Goal: Use online tool/utility: Utilize a website feature to perform a specific function

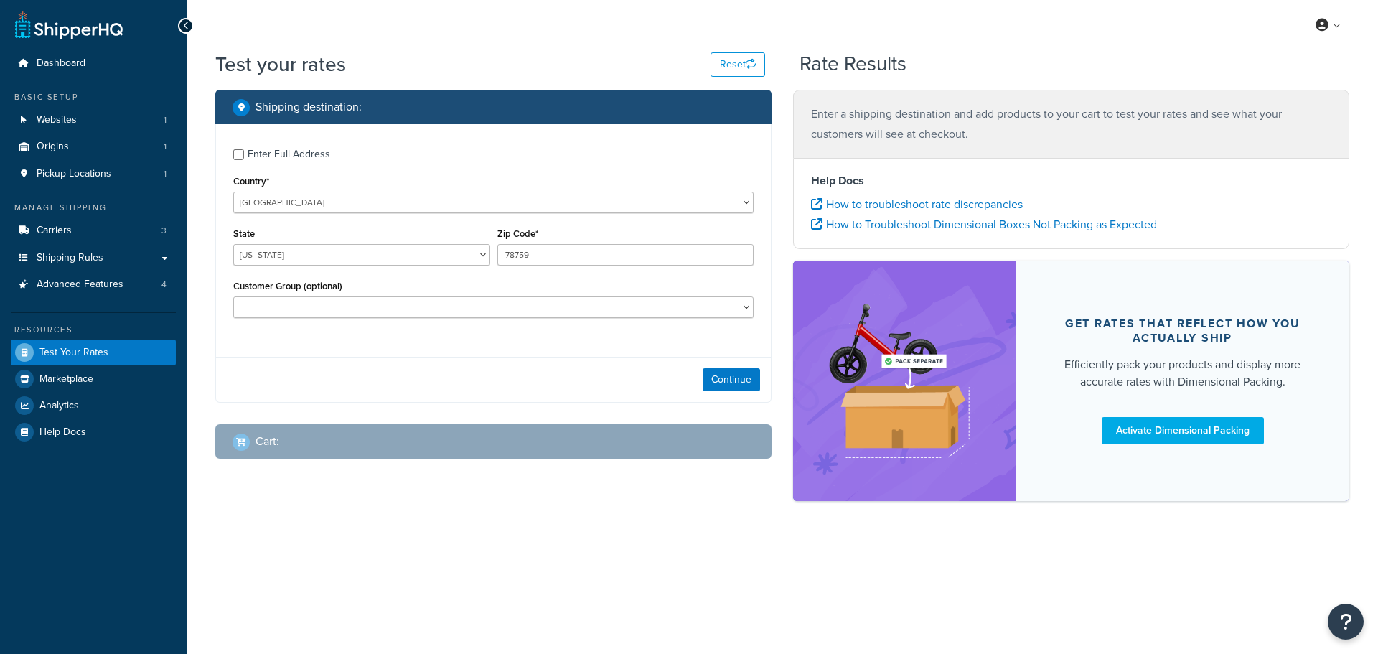
select select "[GEOGRAPHIC_DATA]"
click at [235, 158] on input "Enter Full Address" at bounding box center [238, 154] width 11 height 11
checkbox input "true"
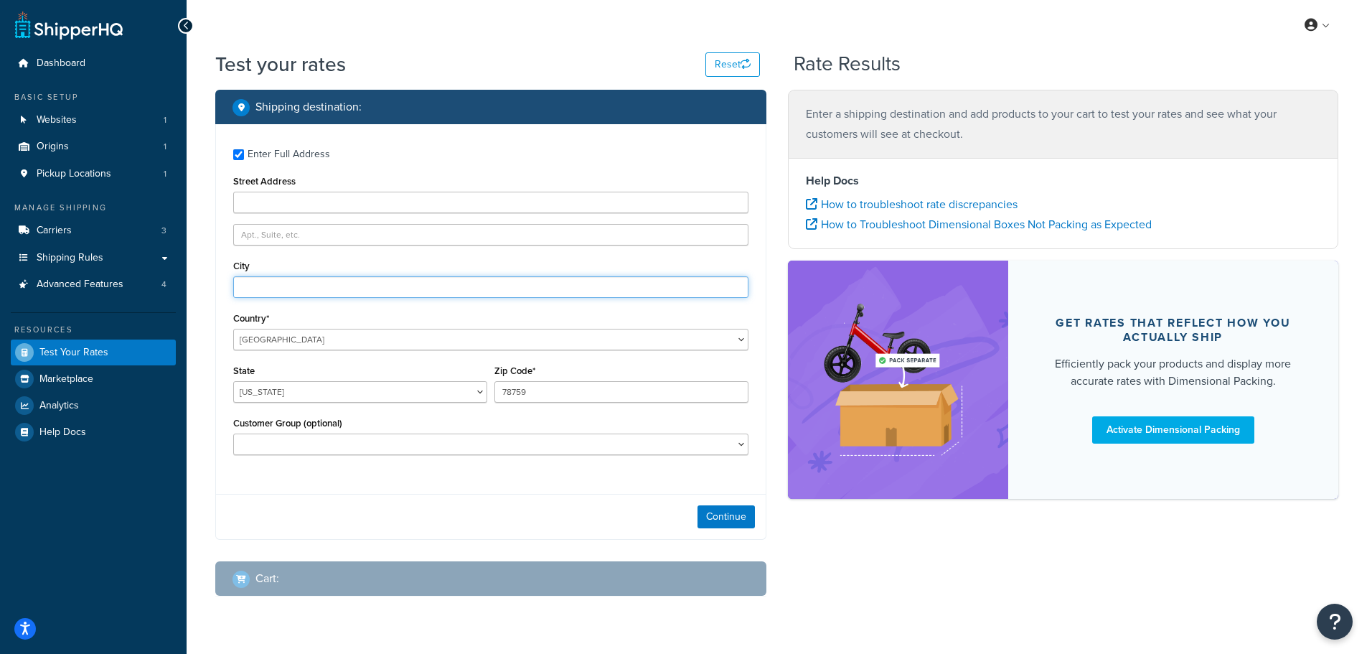
click at [269, 288] on input "City" at bounding box center [490, 287] width 515 height 22
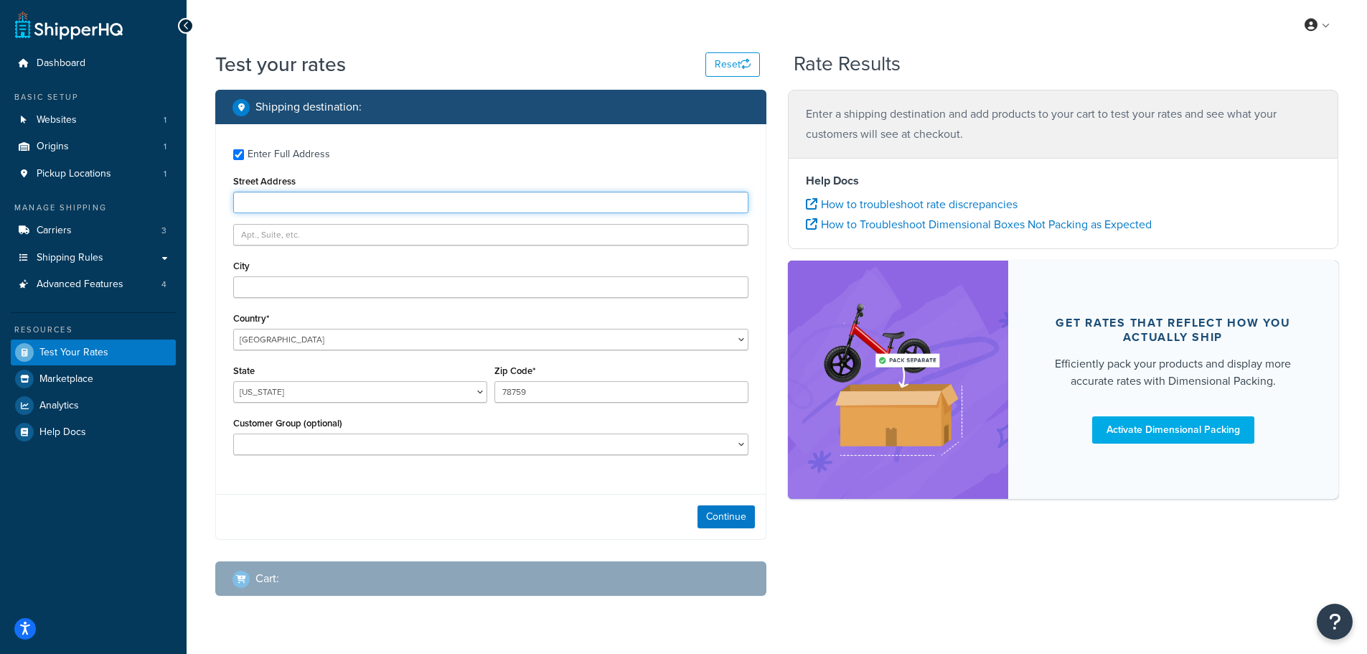
click at [258, 207] on input "Street Address" at bounding box center [490, 203] width 515 height 22
paste input "[STREET_ADDRESS][PERSON_NAME]"
type input "[STREET_ADDRESS][PERSON_NAME]"
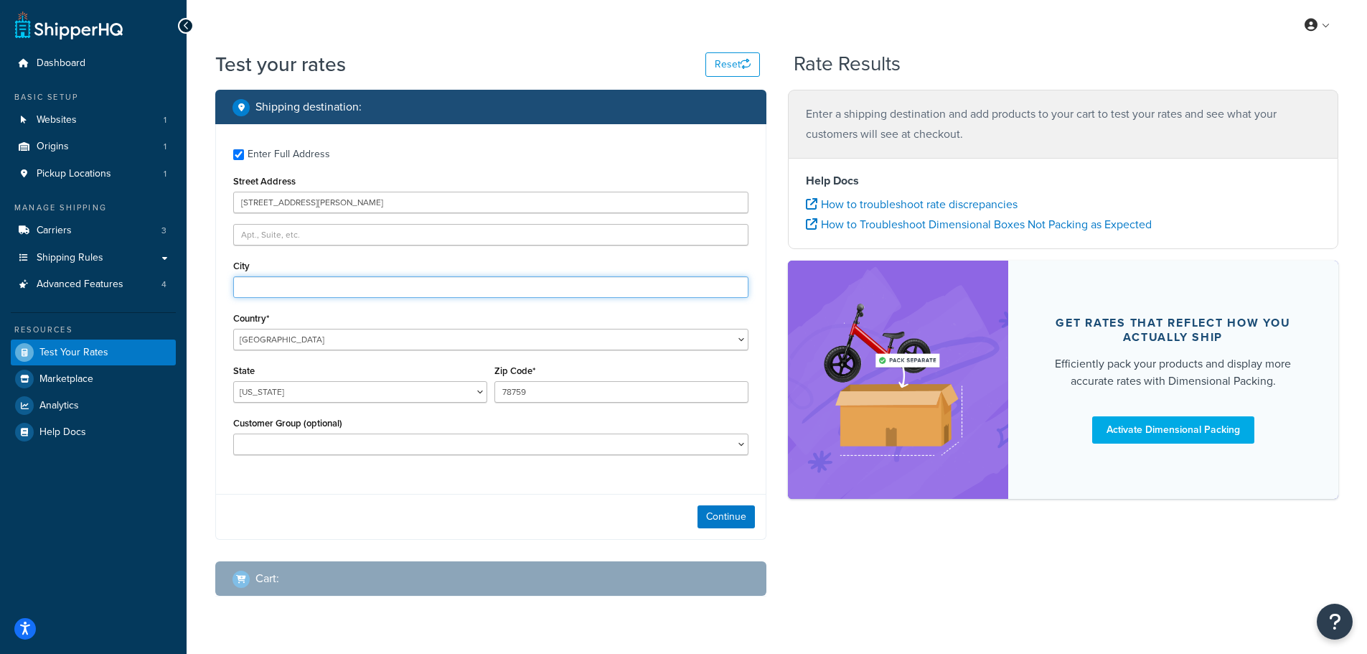
click at [271, 286] on input "City" at bounding box center [490, 287] width 515 height 22
type input "[PERSON_NAME][GEOGRAPHIC_DATA]"
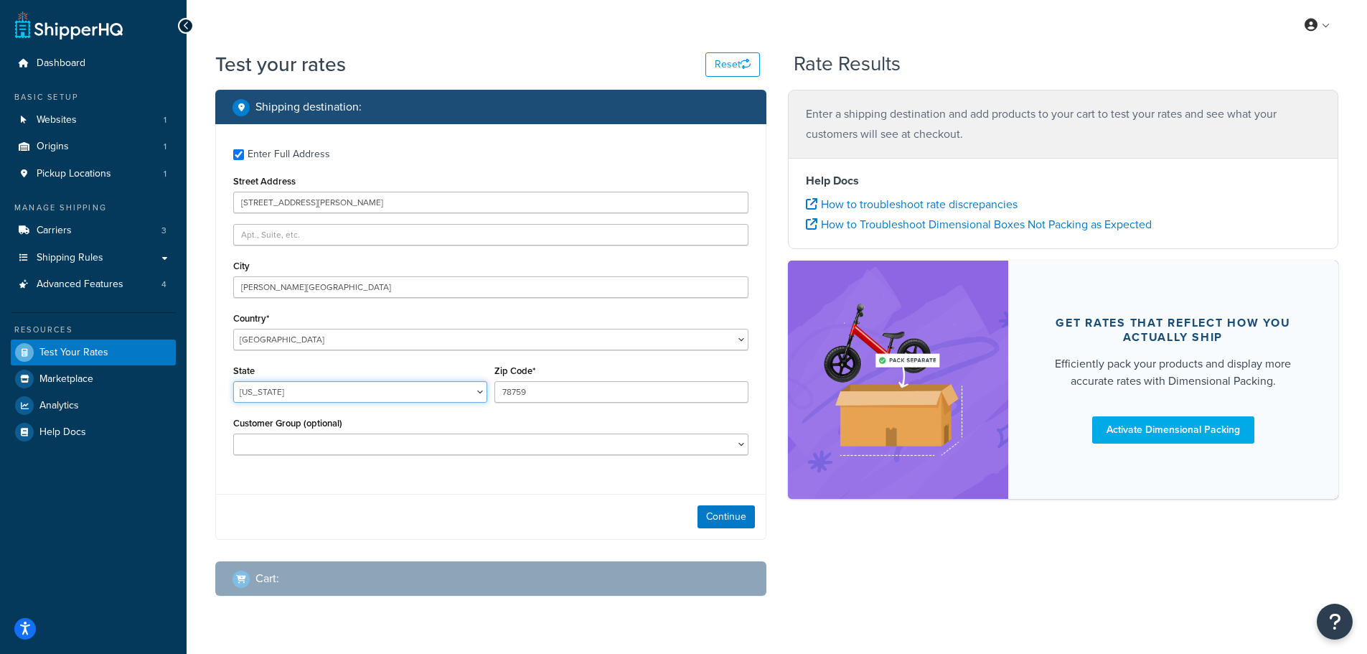
select select "CA"
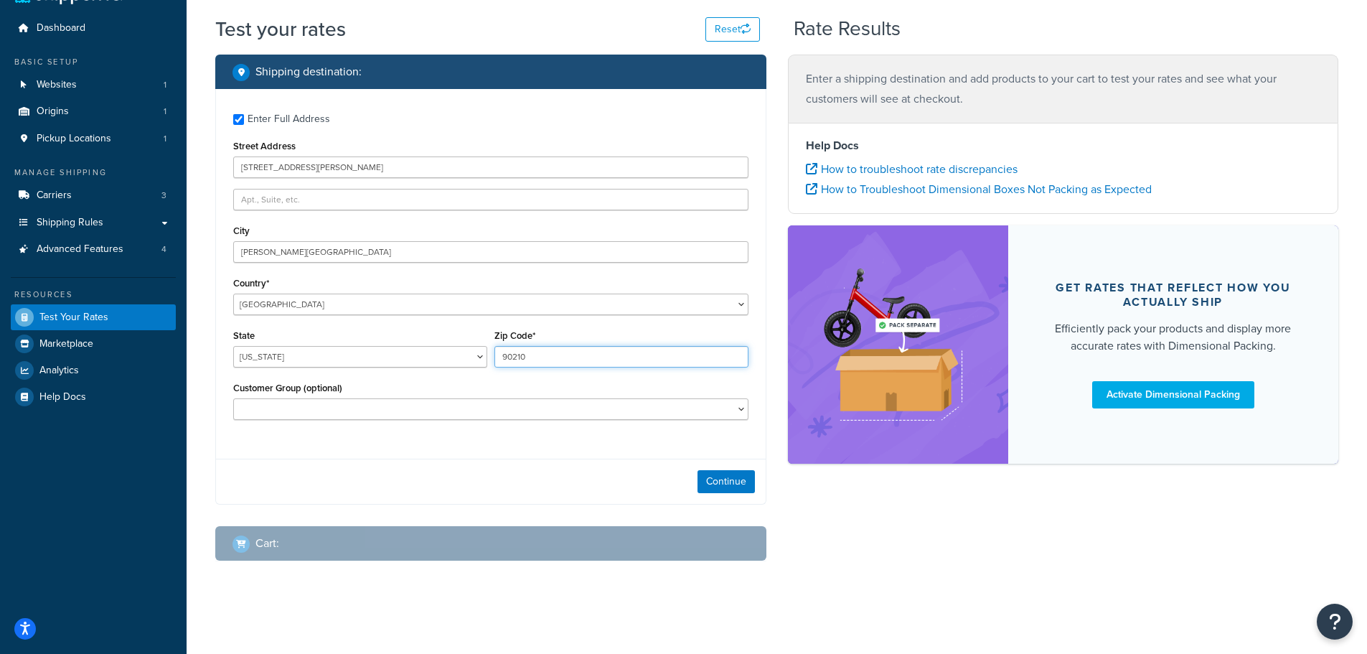
scroll to position [36, 0]
type input "90210"
click at [727, 473] on button "Continue" at bounding box center [725, 480] width 57 height 23
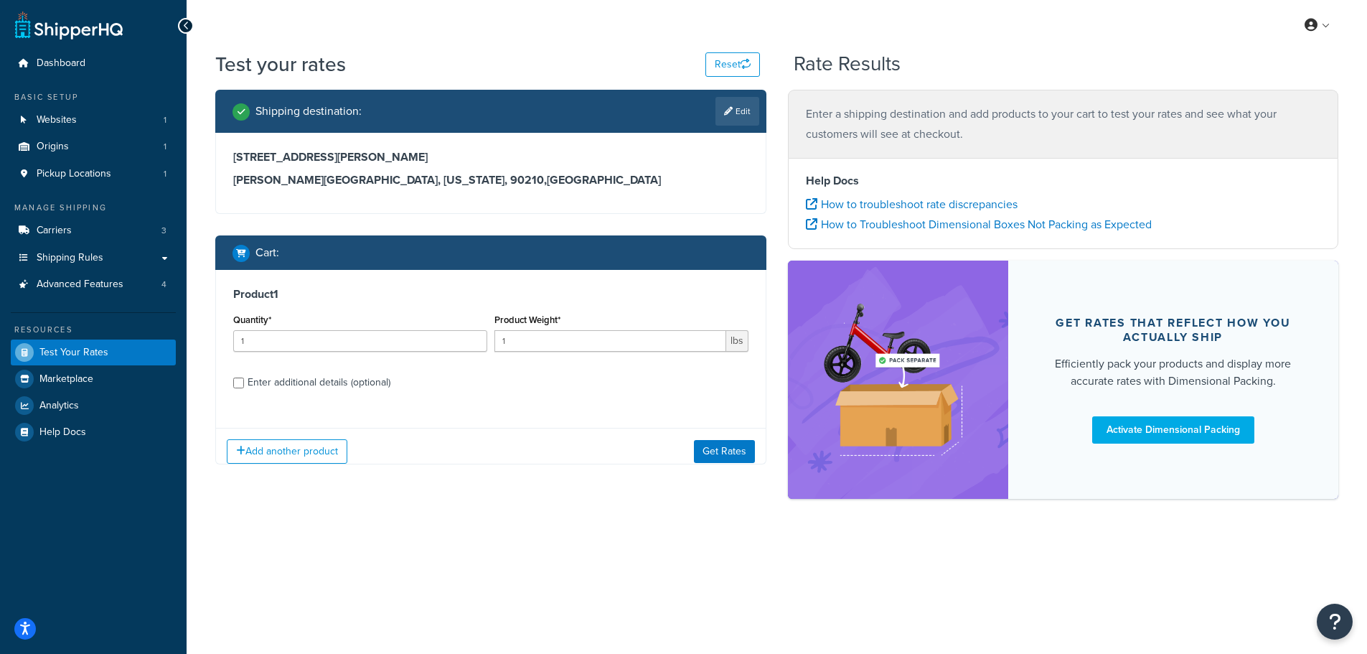
scroll to position [0, 0]
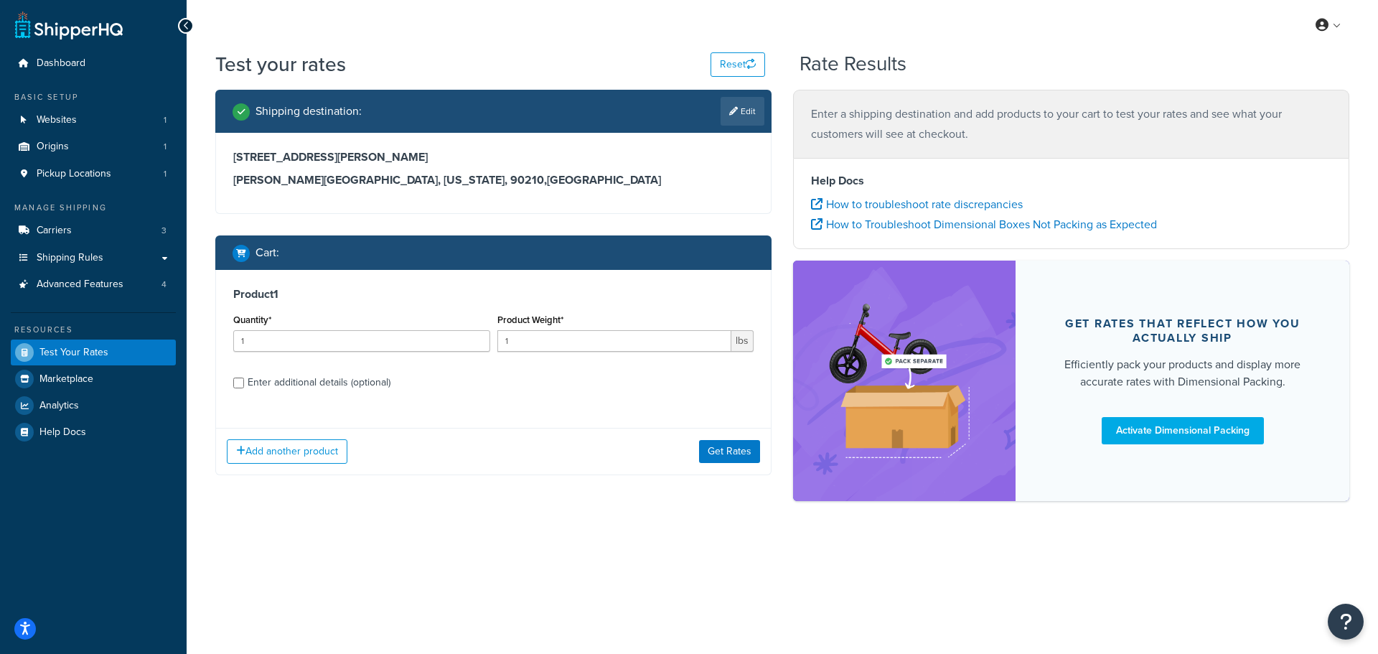
click at [271, 382] on div "Enter additional details (optional)" at bounding box center [319, 382] width 143 height 20
click at [244, 382] on input "Enter additional details (optional)" at bounding box center [238, 382] width 11 height 11
checkbox input "true"
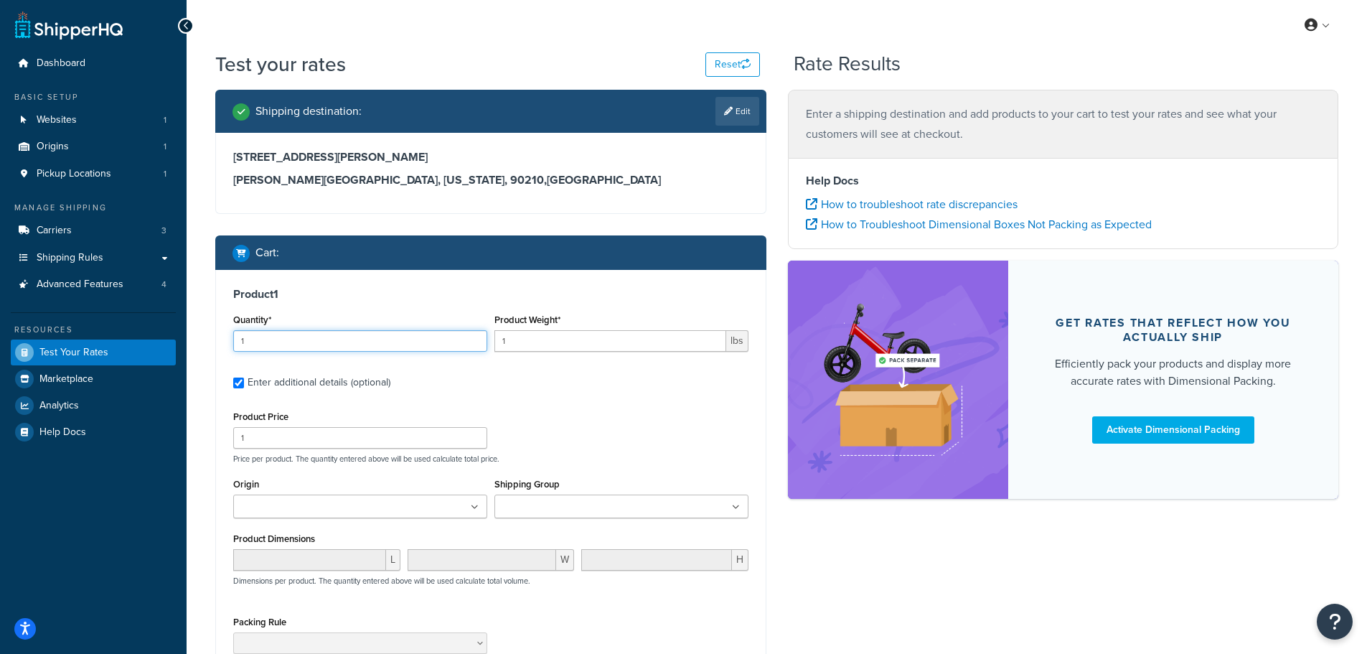
click at [276, 339] on input "1" at bounding box center [360, 341] width 254 height 22
